Goal: Task Accomplishment & Management: Use online tool/utility

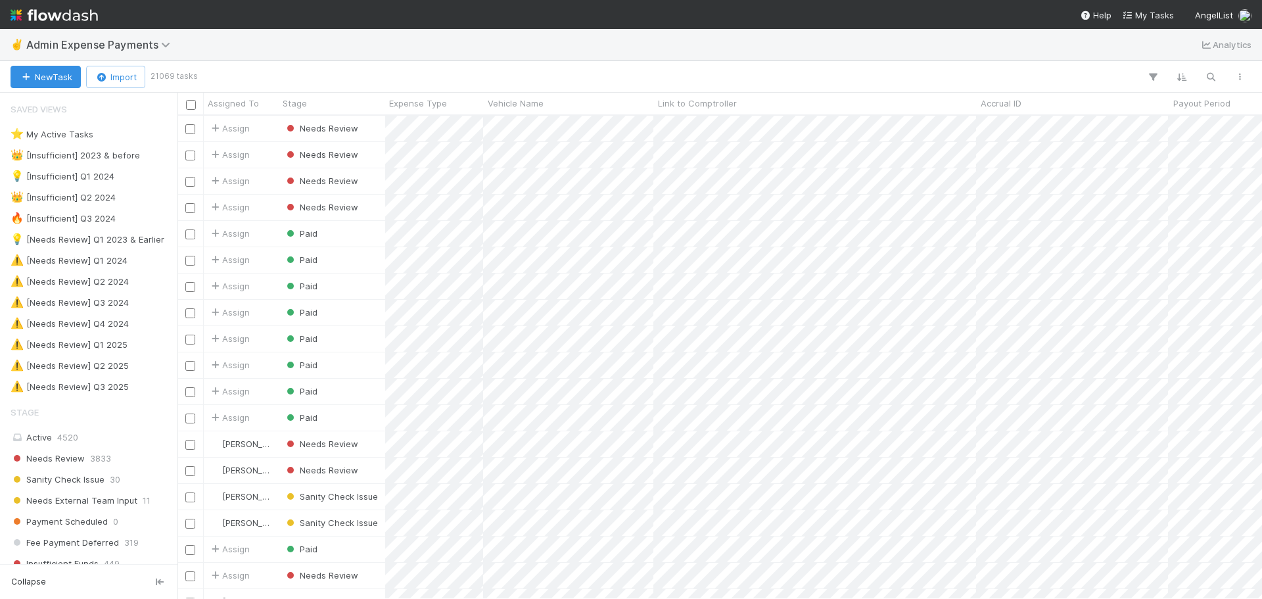
scroll to position [473, 1075]
click at [1201, 74] on button "button" at bounding box center [1211, 76] width 24 height 17
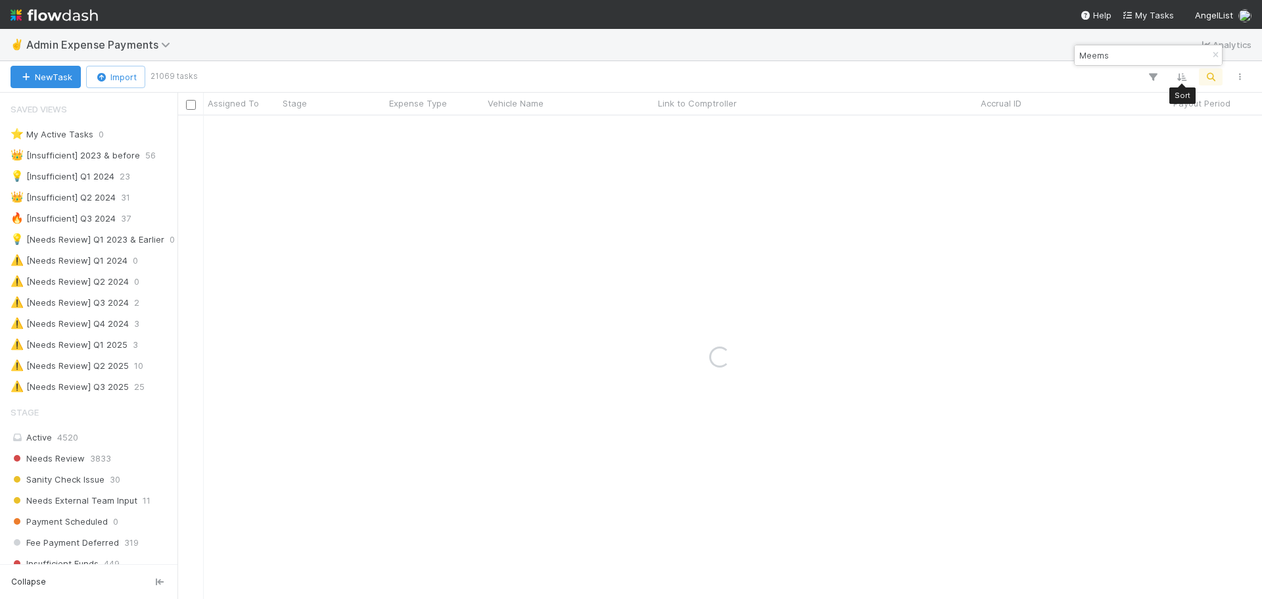
type input "Meems"
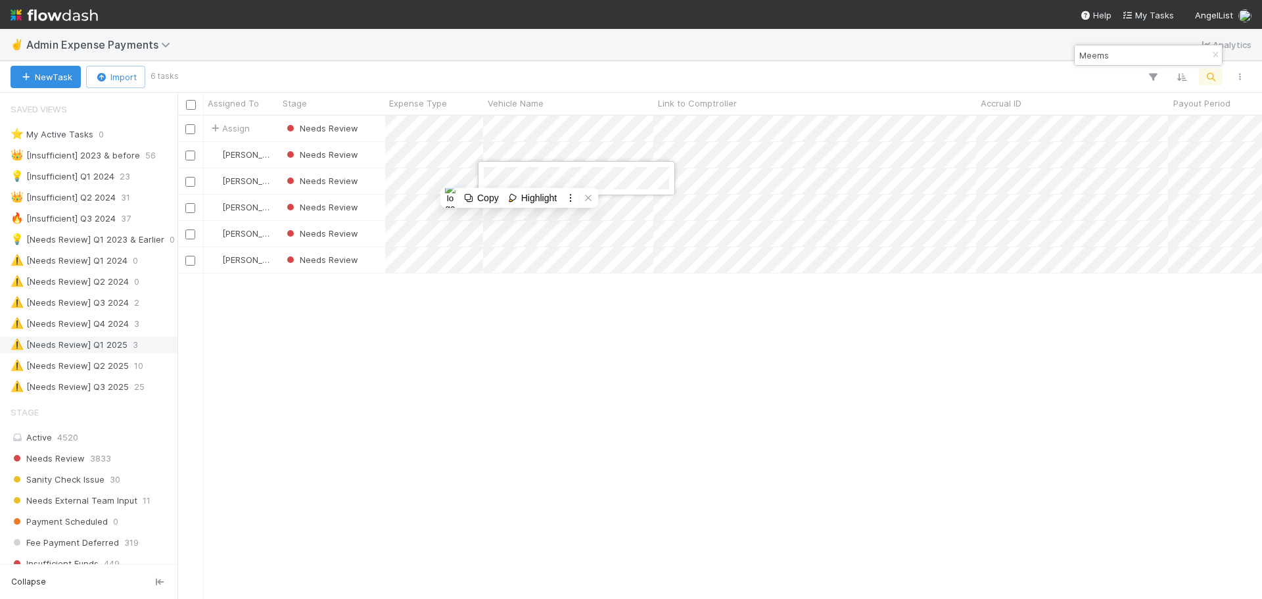
click at [120, 347] on div at bounding box center [631, 299] width 1262 height 599
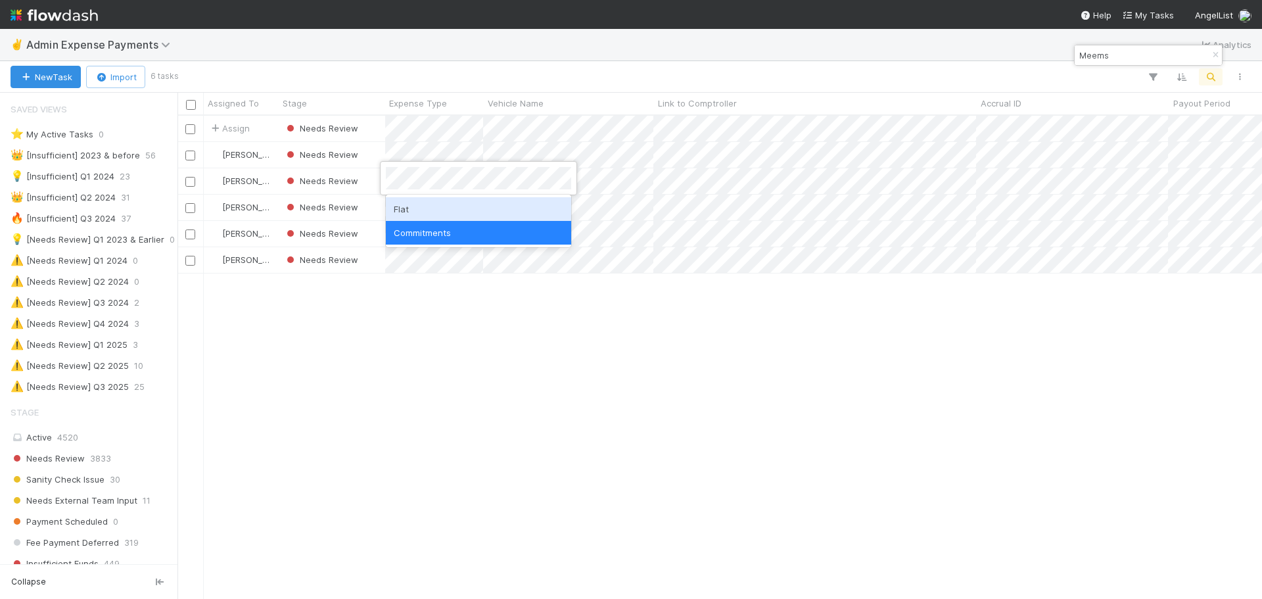
click at [451, 341] on div at bounding box center [631, 299] width 1262 height 599
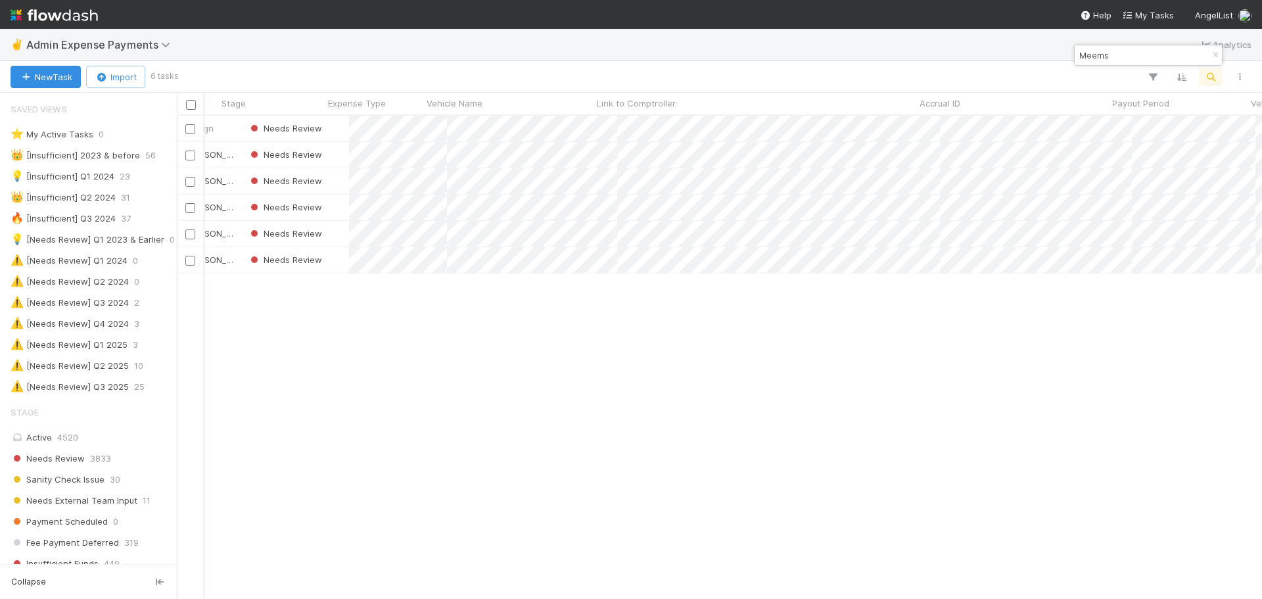
scroll to position [0, 0]
click at [277, 211] on div "[PERSON_NAME]" at bounding box center [241, 208] width 75 height 26
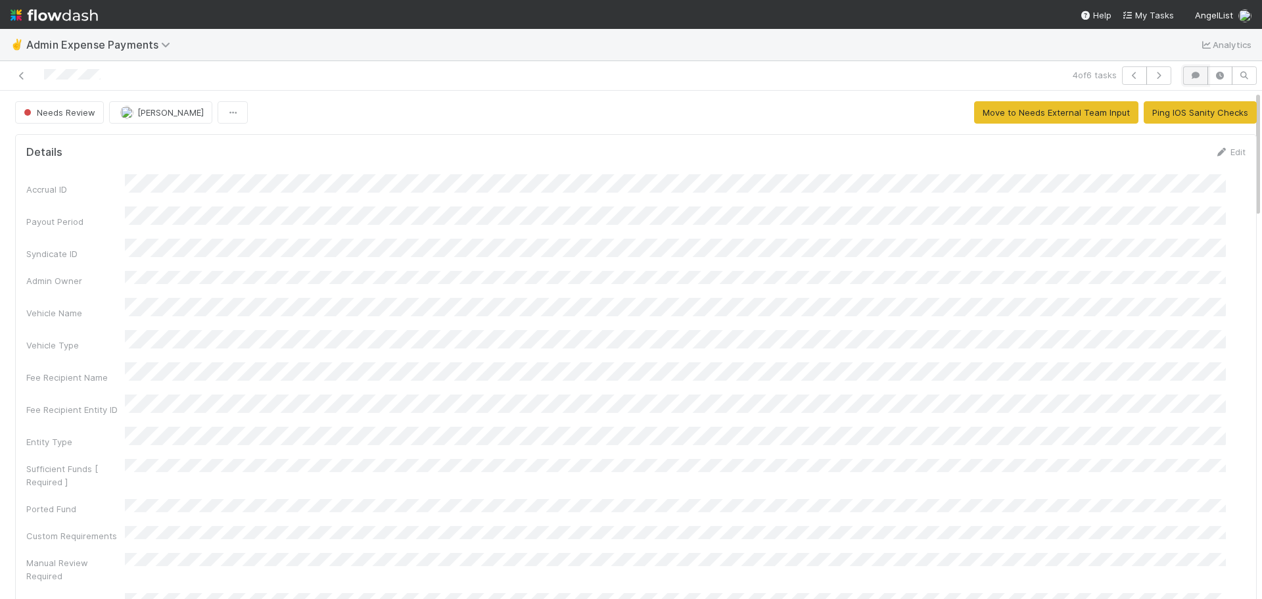
click at [1189, 79] on icon "button" at bounding box center [1195, 76] width 13 height 8
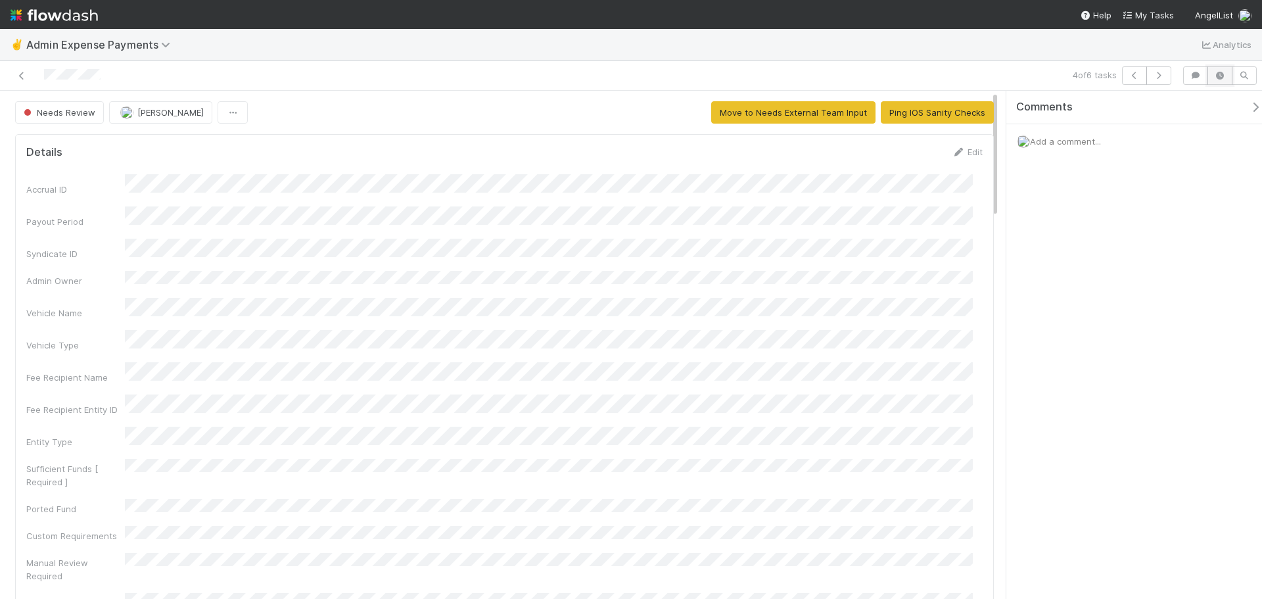
click at [1222, 78] on icon "button" at bounding box center [1219, 76] width 13 height 8
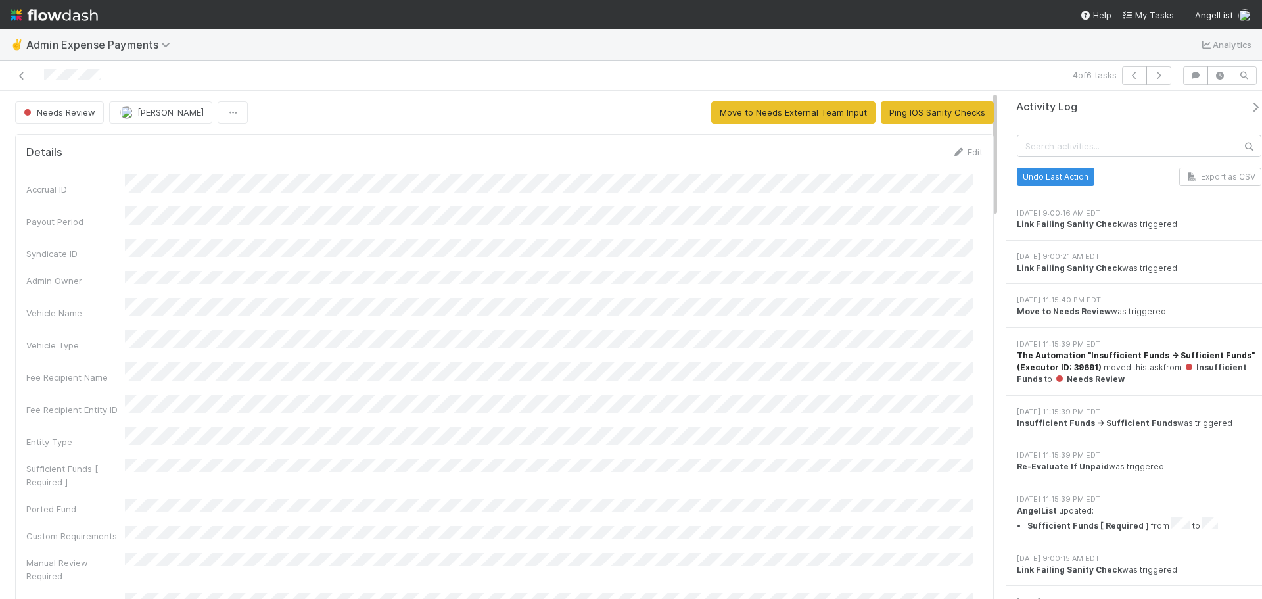
click at [1073, 366] on strong "The Automation "Insufficient Funds -> Sufficient Funds" (Executor ID: 39691)" at bounding box center [1136, 361] width 238 height 22
